Goal: Navigation & Orientation: Find specific page/section

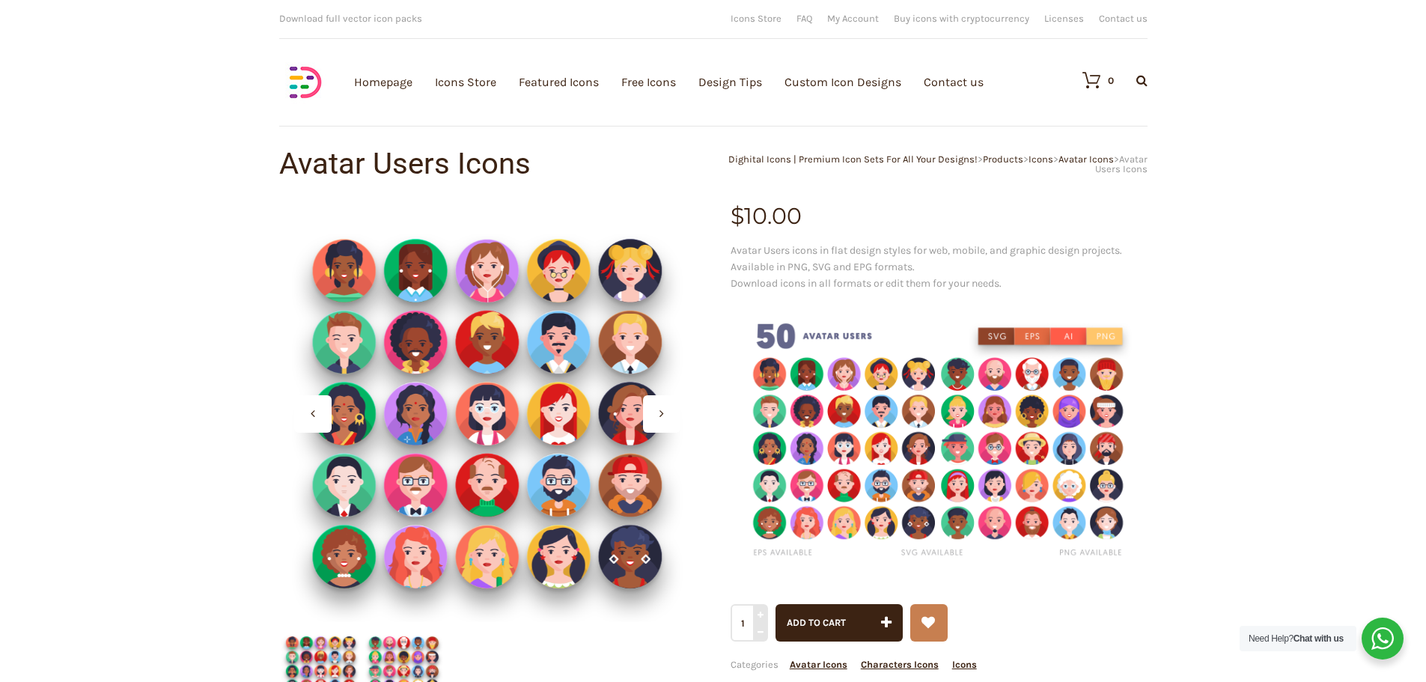
click at [946, 447] on img at bounding box center [939, 442] width 417 height 278
click at [653, 415] on div at bounding box center [661, 413] width 37 height 37
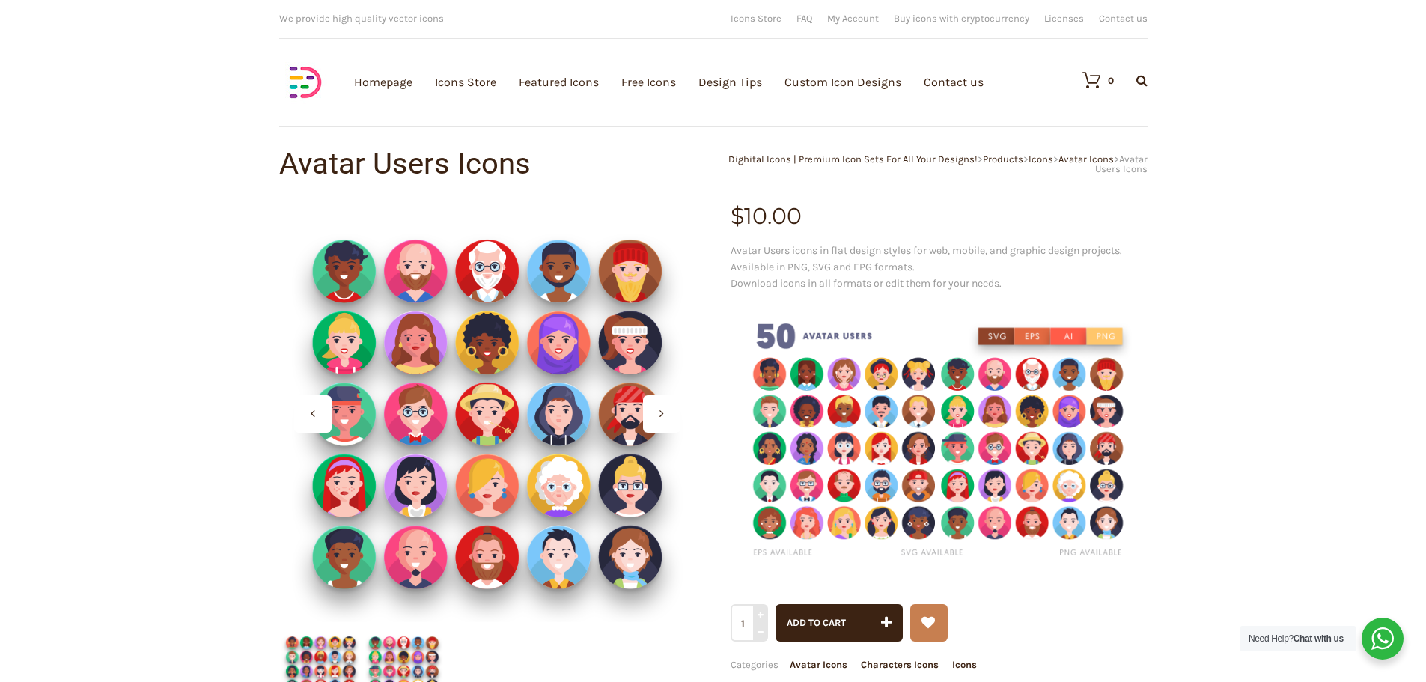
click at [654, 416] on div at bounding box center [661, 413] width 37 height 37
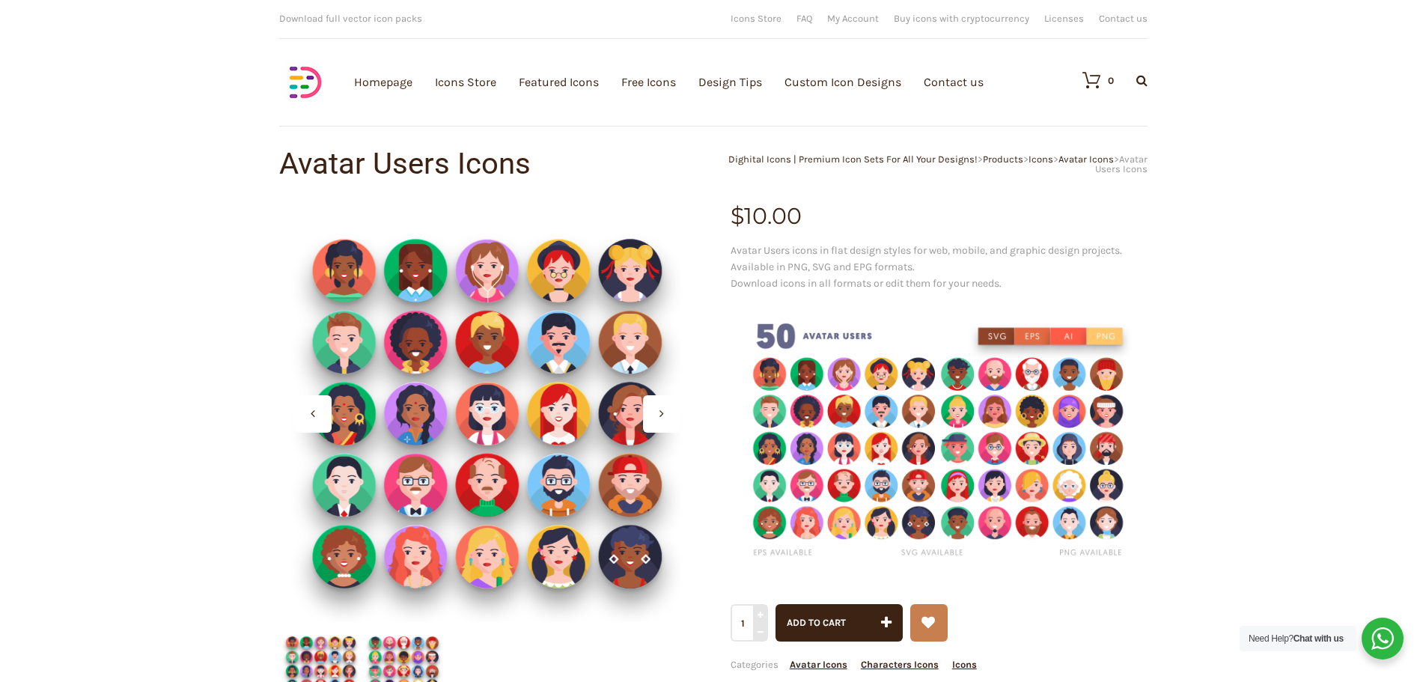
click at [657, 417] on div at bounding box center [661, 413] width 37 height 37
click at [470, 88] on link "Icons Store" at bounding box center [465, 82] width 61 height 164
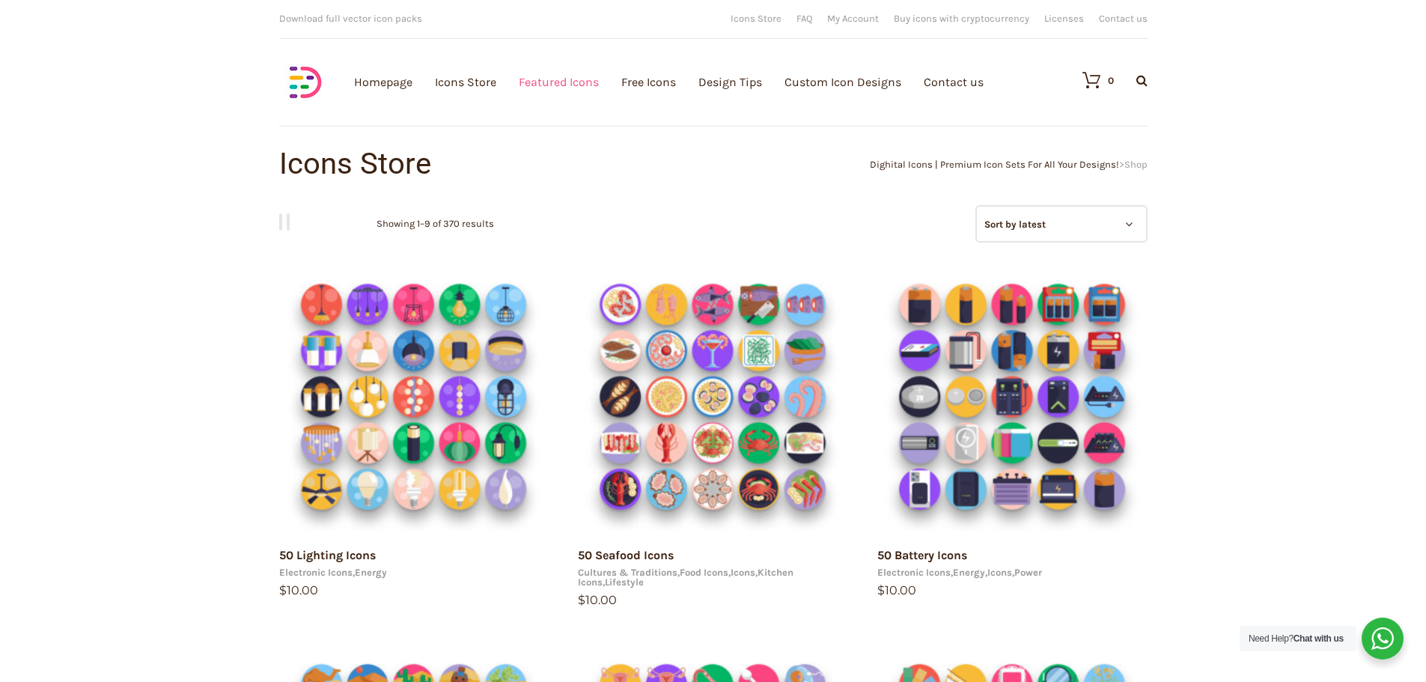
click at [583, 80] on link "Featured Icons" at bounding box center [559, 82] width 80 height 164
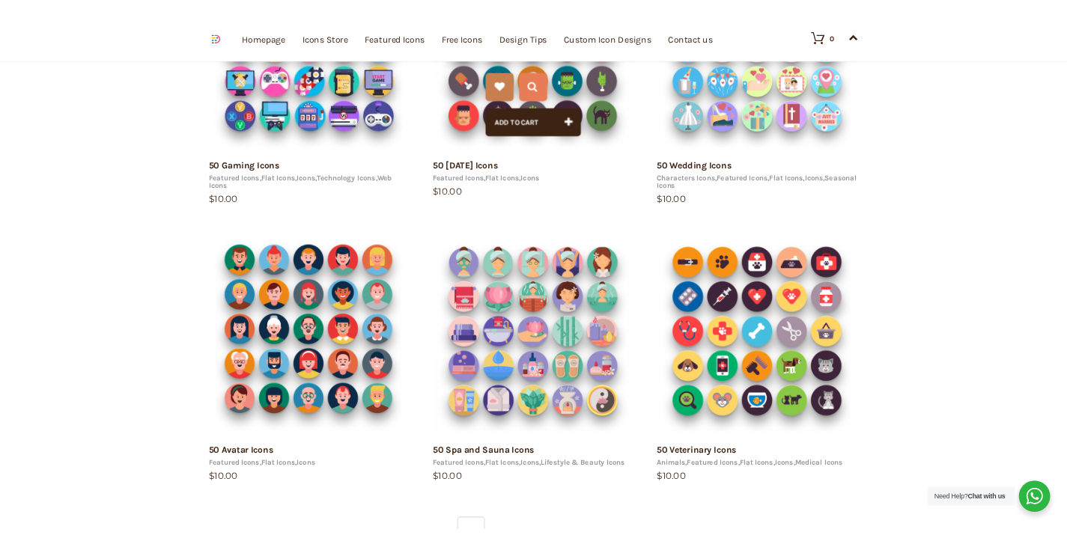
scroll to position [749, 0]
